Goal: Complete application form

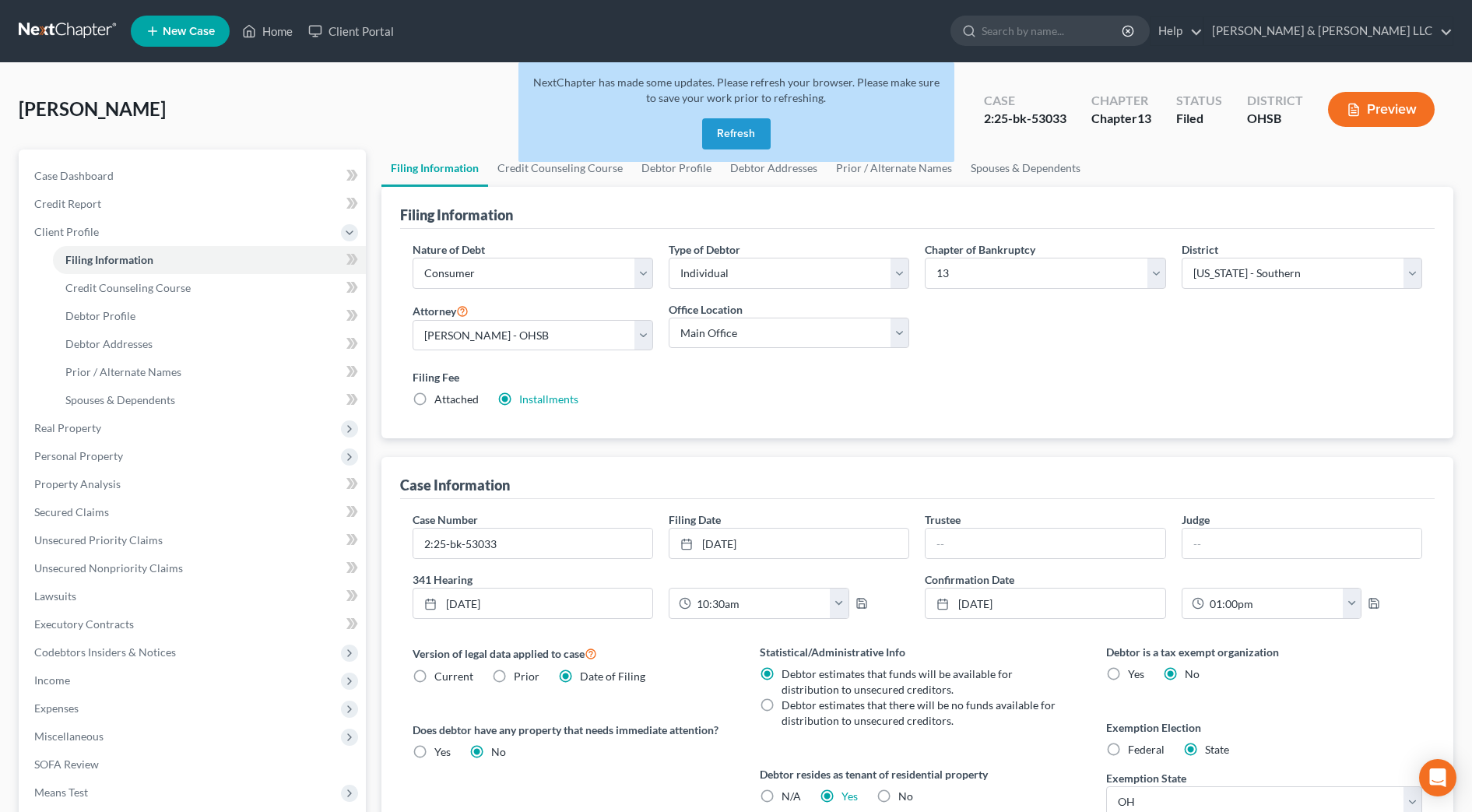
select select "1"
select select "0"
select select "3"
select select "62"
select select "2"
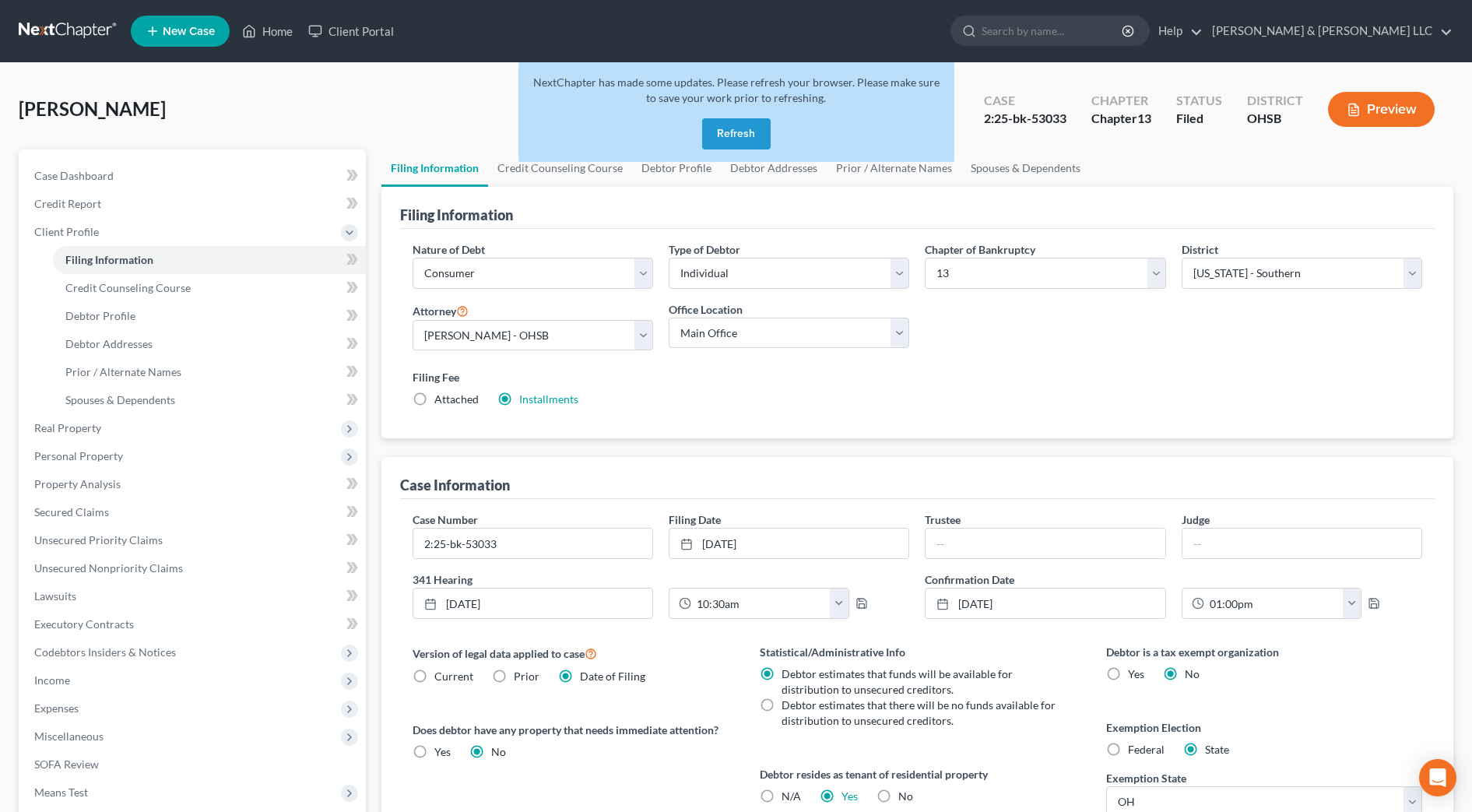
select select "36"
click at [750, 139] on button "Refresh" at bounding box center [736, 133] width 69 height 31
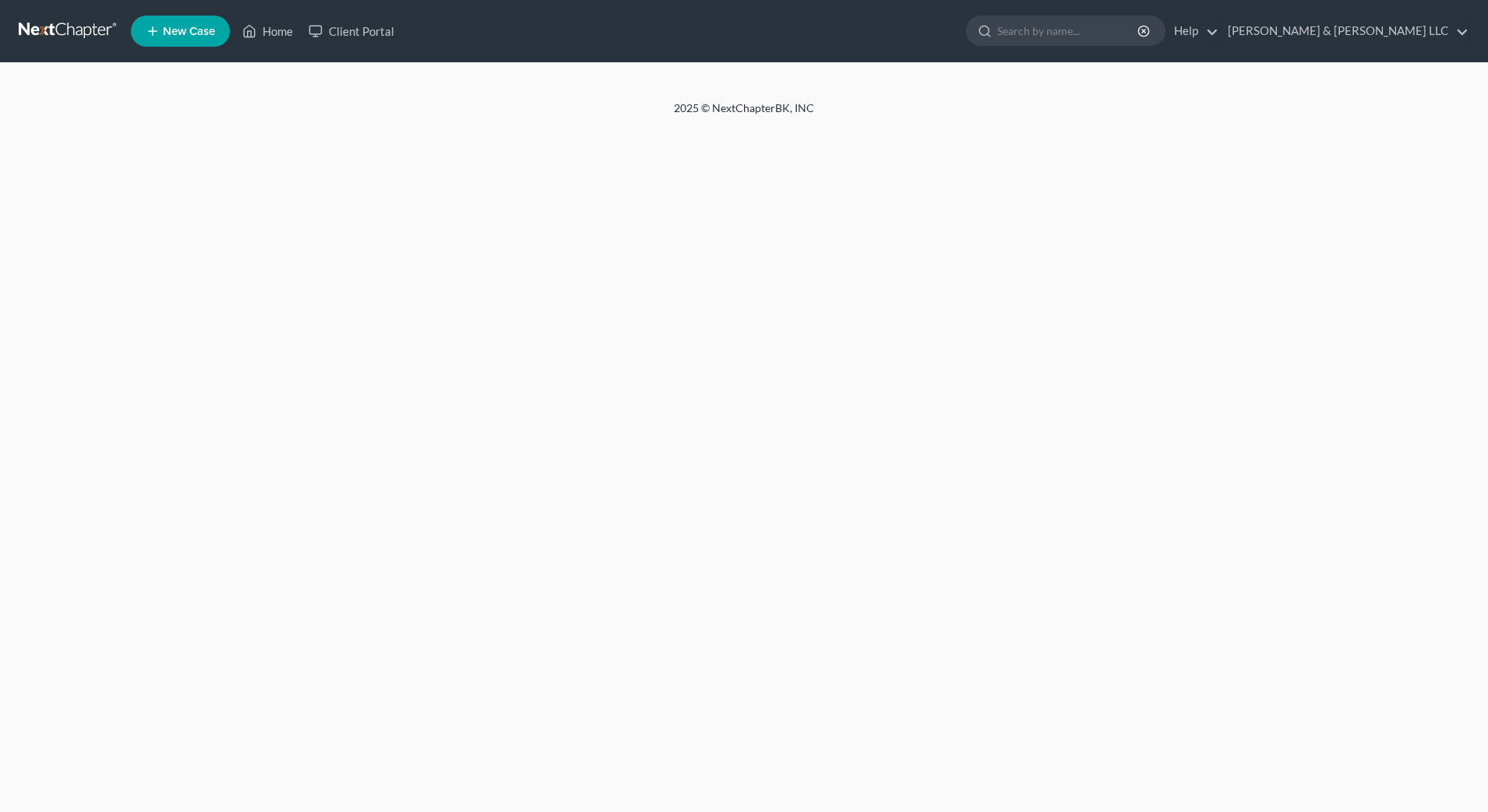
select select "1"
select select "0"
select select "3"
select select "36"
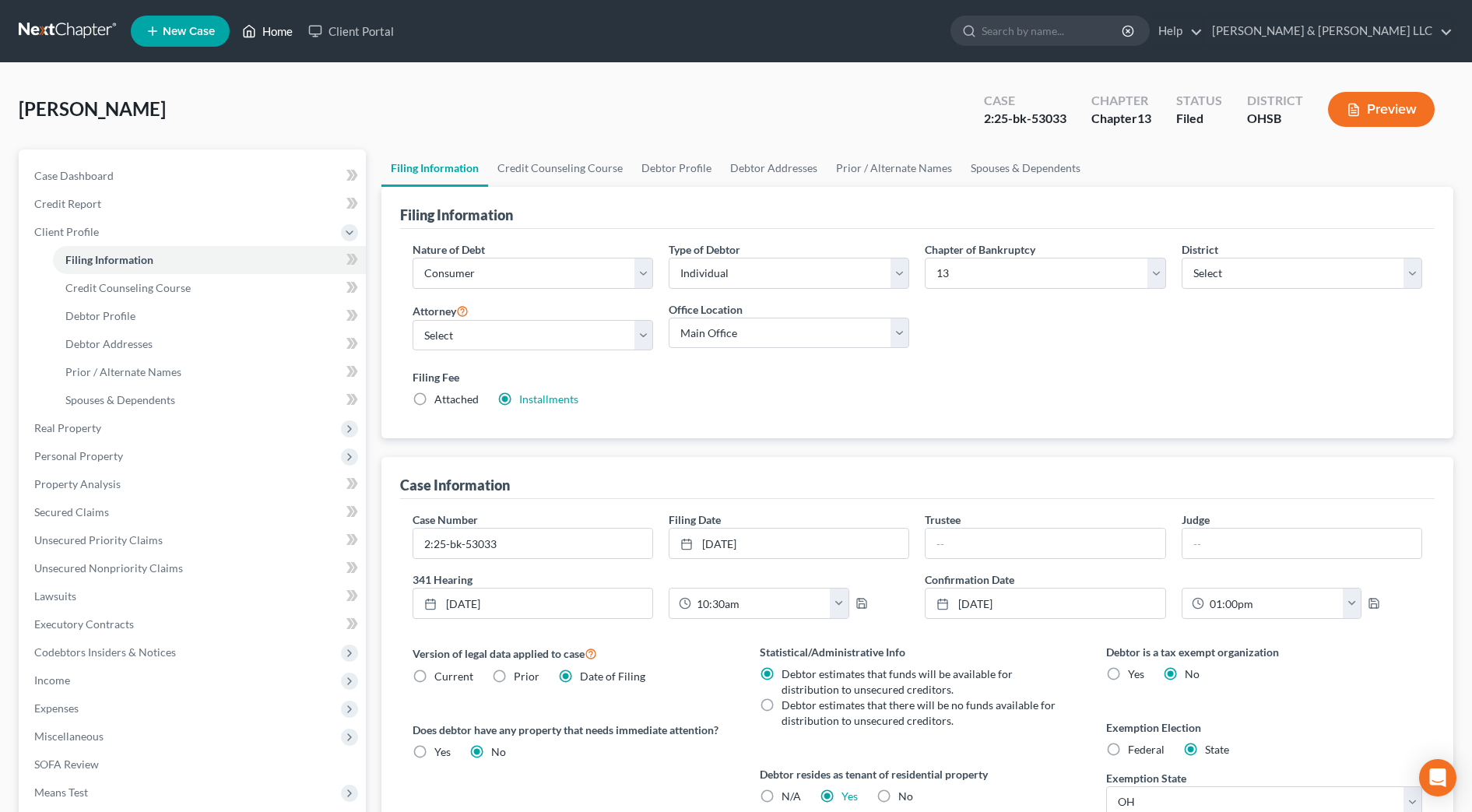
click at [250, 24] on icon at bounding box center [248, 31] width 14 height 19
